Goal: Information Seeking & Learning: Learn about a topic

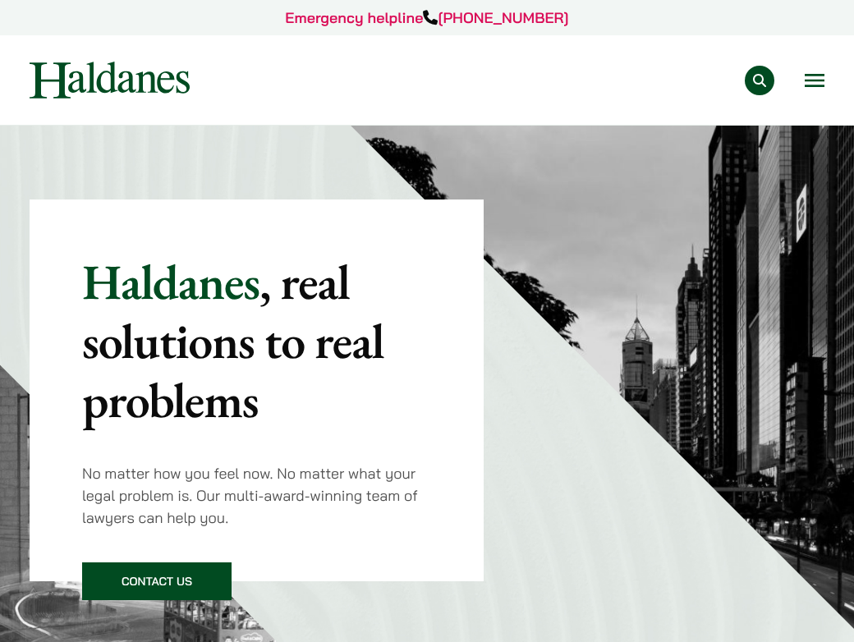
click at [160, 78] on img at bounding box center [110, 80] width 160 height 37
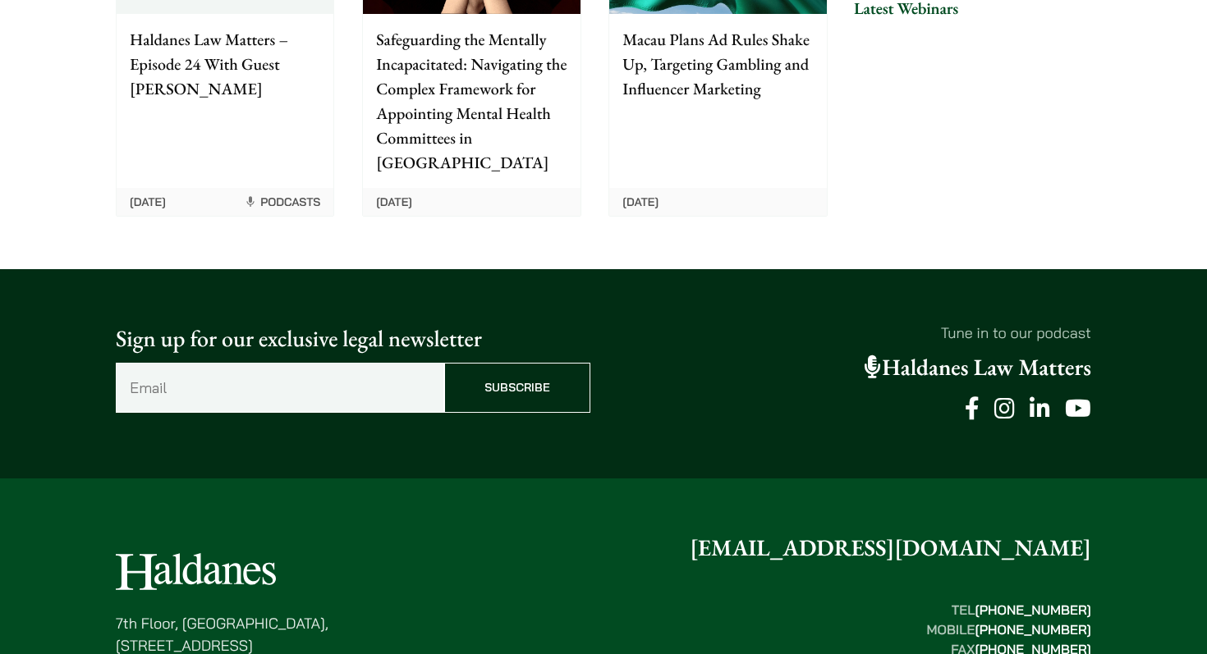
scroll to position [4317, 0]
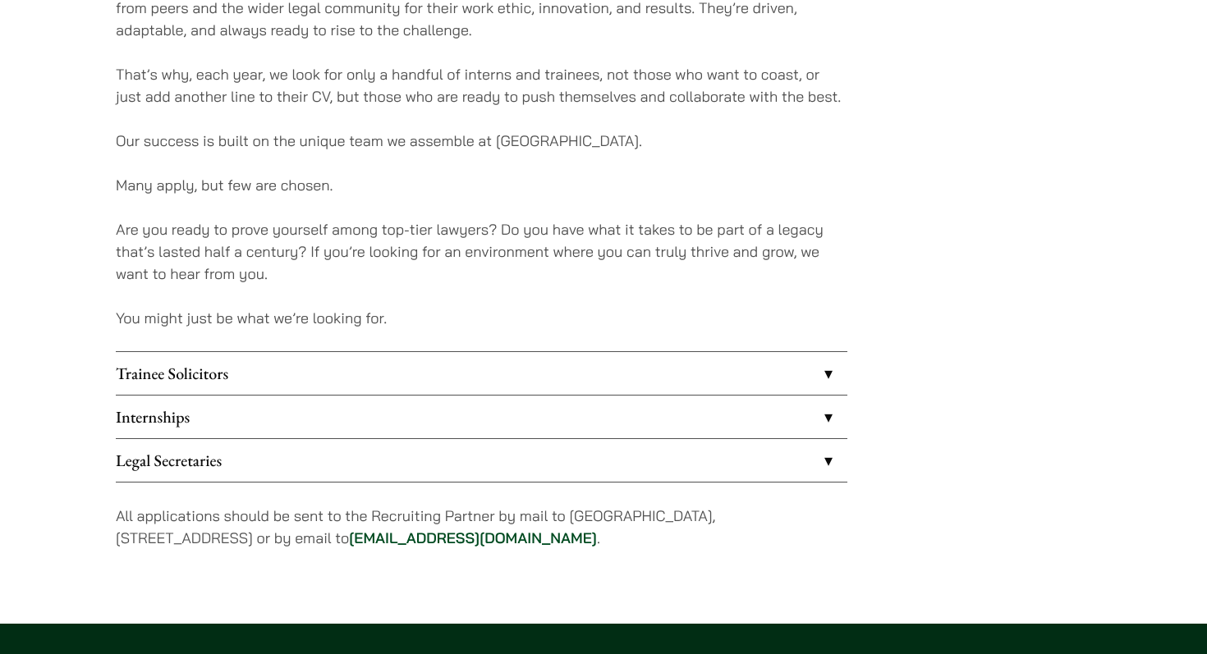
scroll to position [1186, 0]
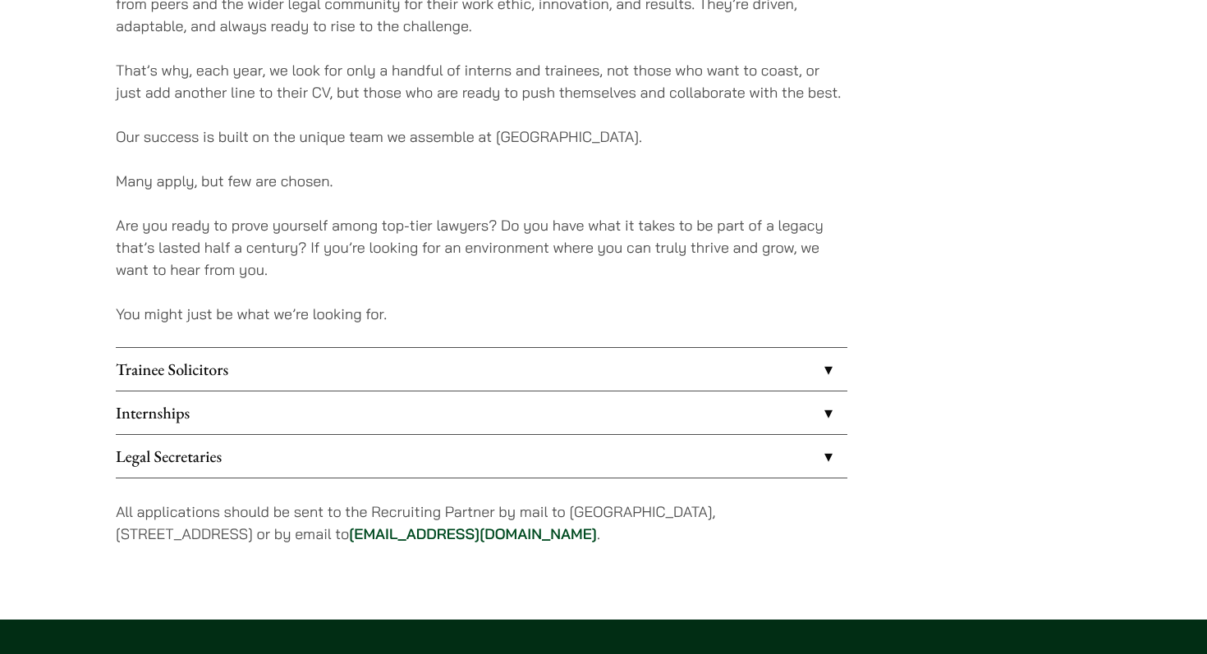
click at [241, 382] on link "Trainee Solicitors" at bounding box center [481, 369] width 731 height 43
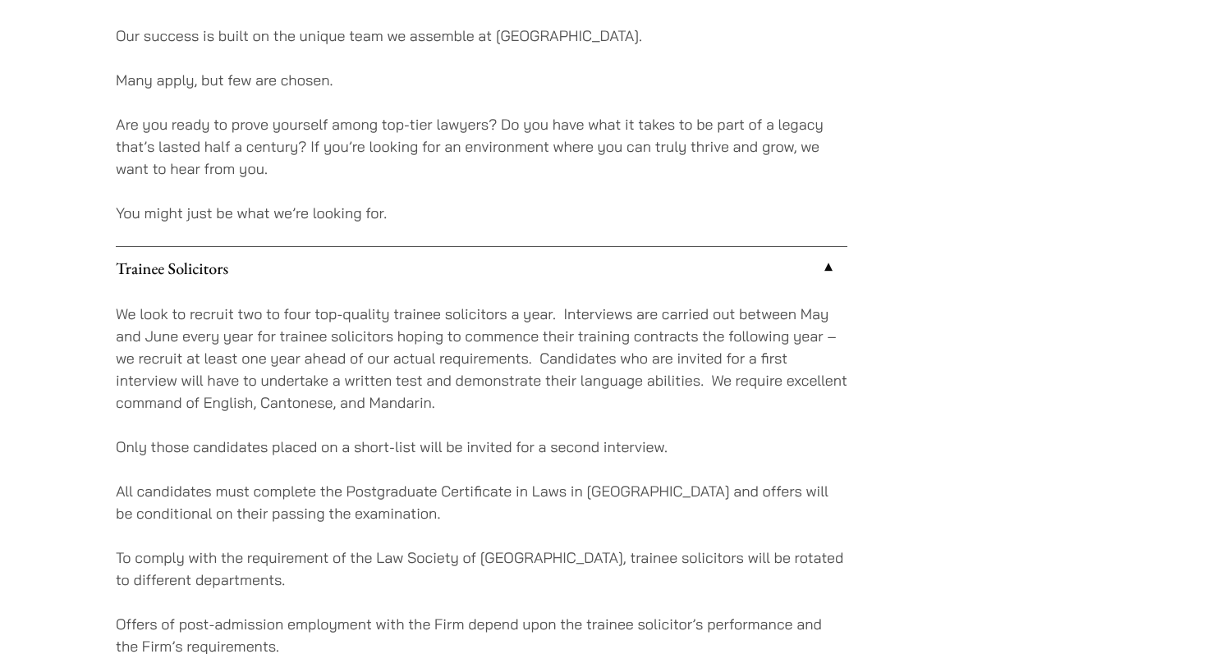
scroll to position [1512, 0]
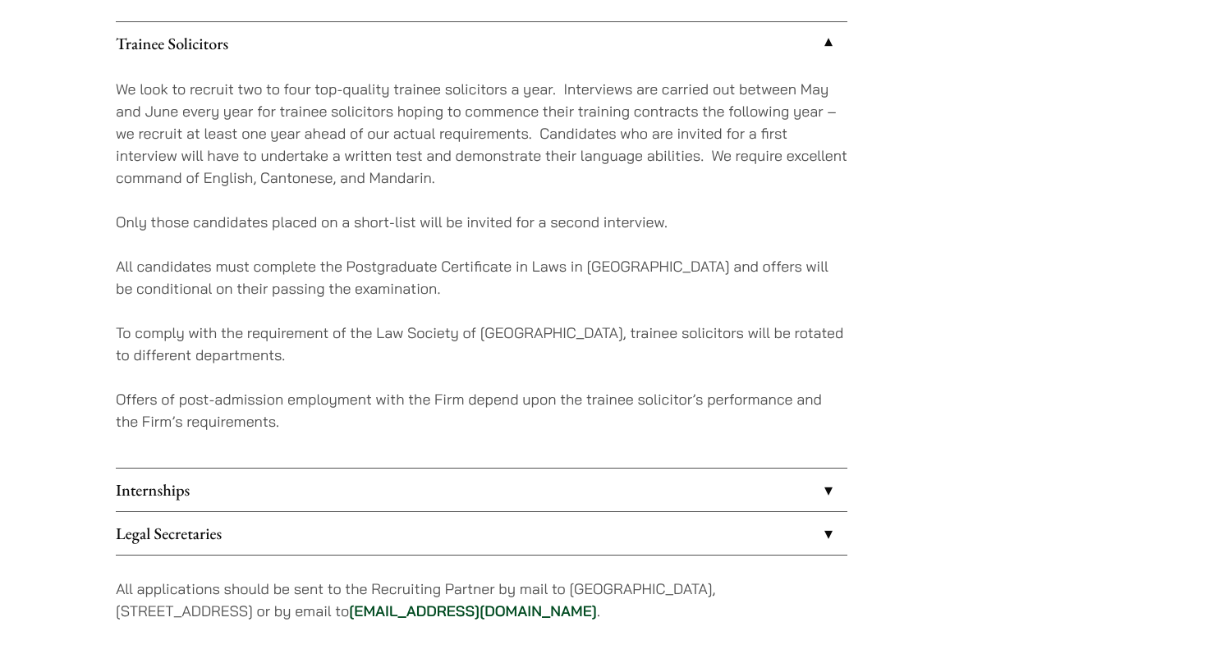
click at [209, 494] on link "Internships" at bounding box center [481, 490] width 731 height 43
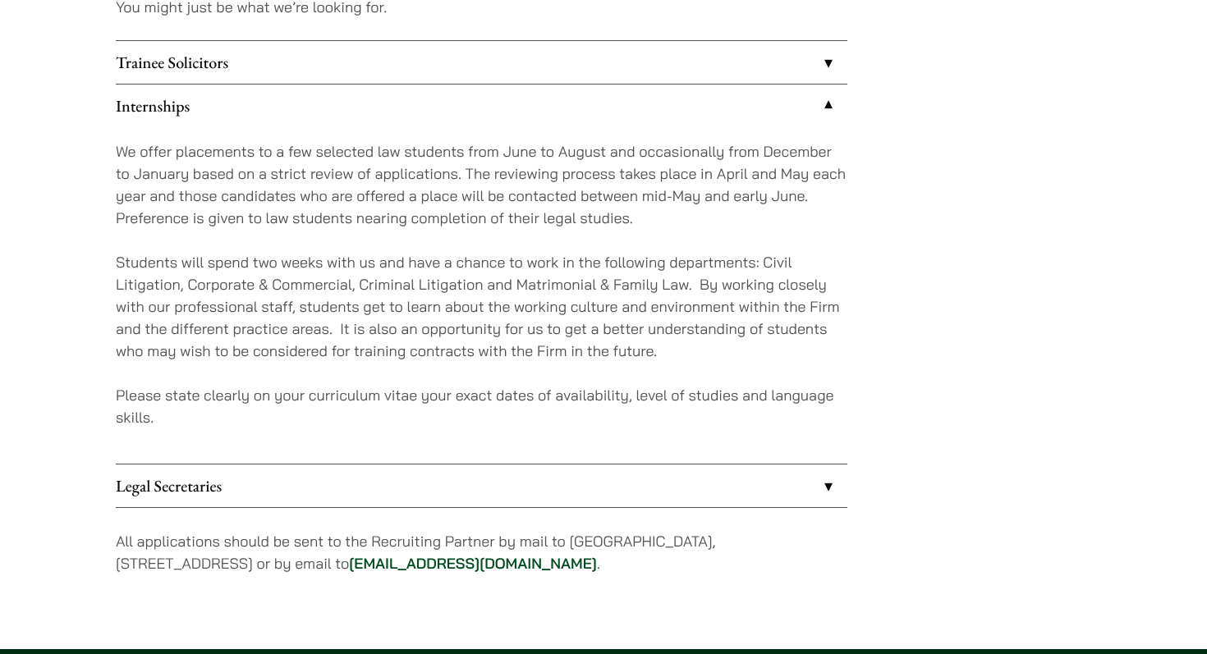
scroll to position [1441, 0]
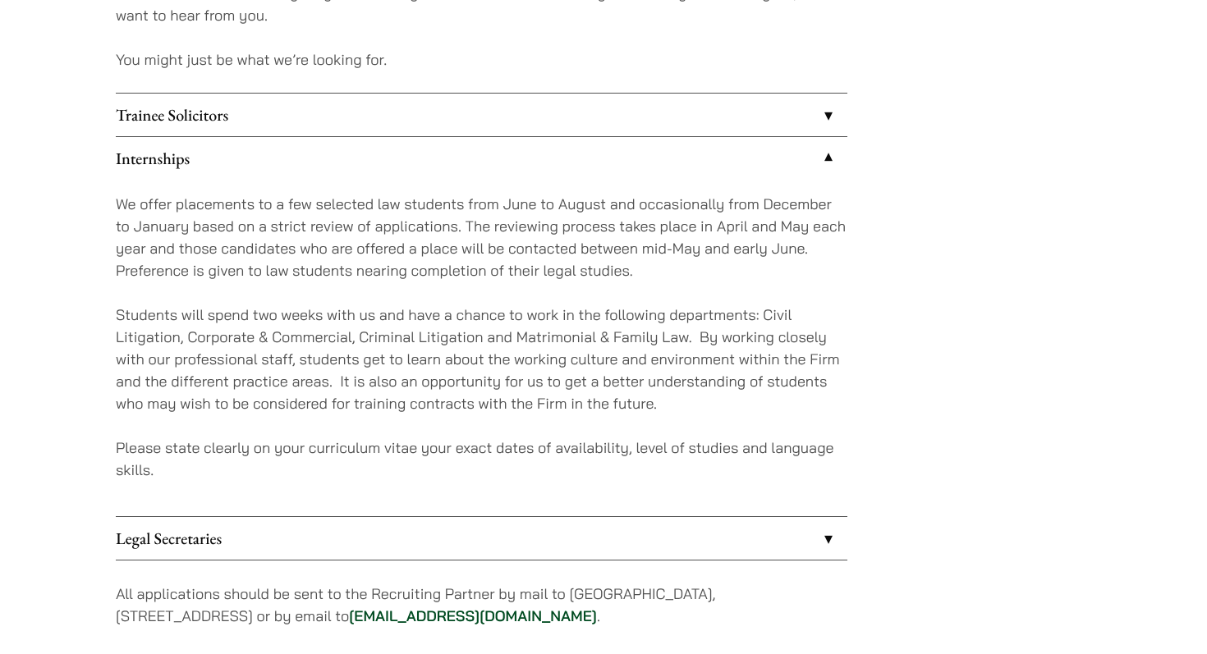
click at [252, 108] on link "Trainee Solicitors" at bounding box center [481, 115] width 731 height 43
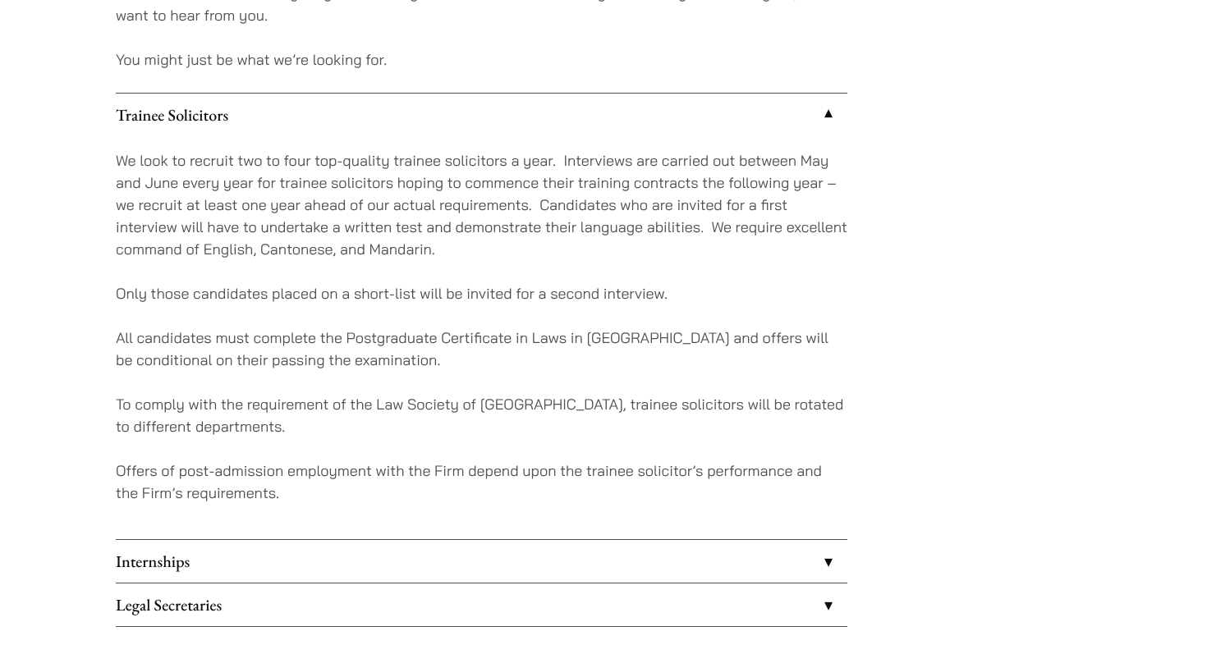
click at [252, 108] on link "Trainee Solicitors" at bounding box center [481, 115] width 731 height 43
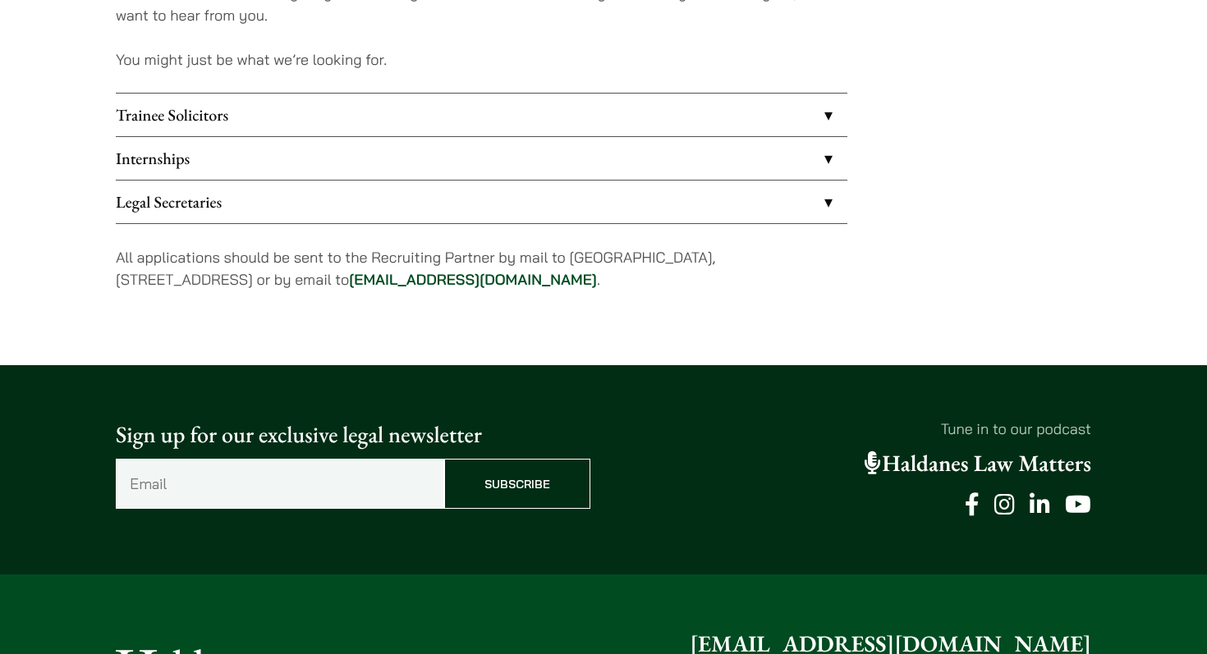
click at [242, 157] on link "Internships" at bounding box center [481, 158] width 731 height 43
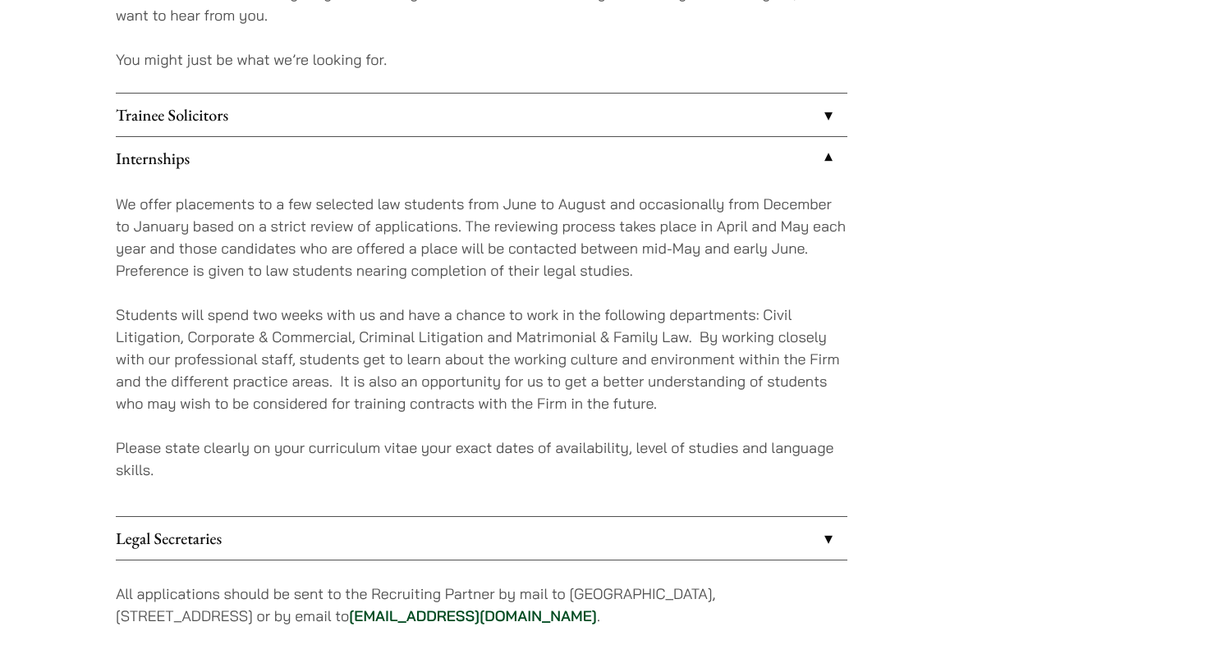
click at [242, 157] on link "Internships" at bounding box center [481, 158] width 731 height 43
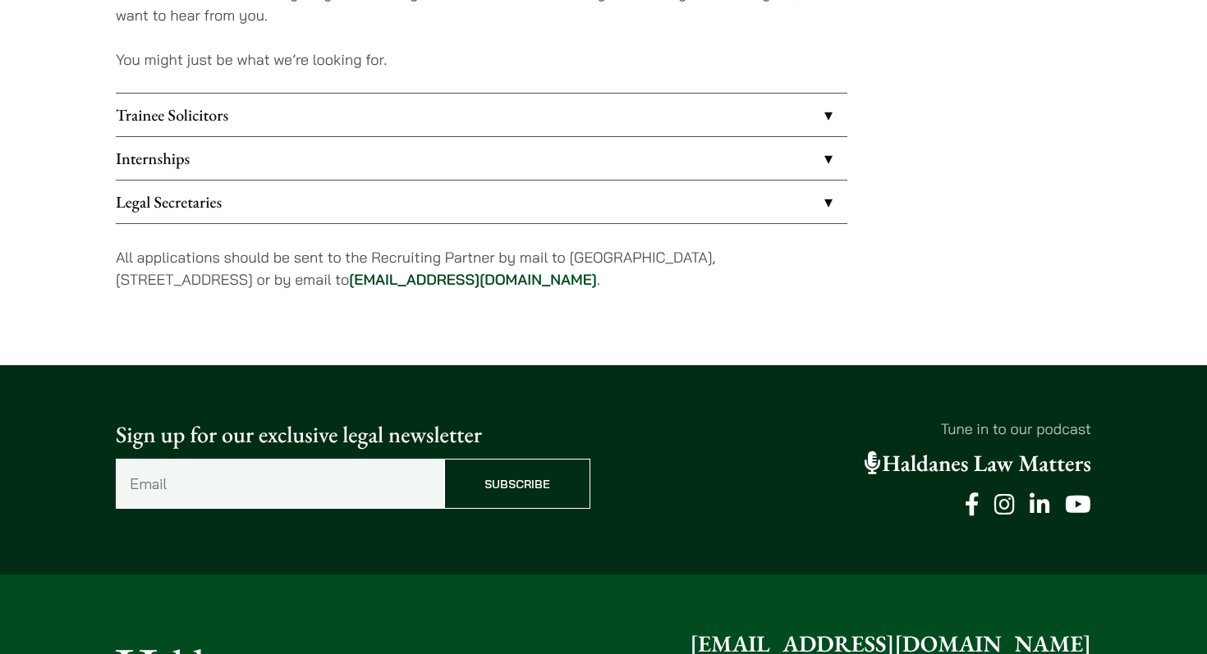
click at [242, 157] on link "Internships" at bounding box center [481, 158] width 731 height 43
